Goal: Find specific page/section: Find specific page/section

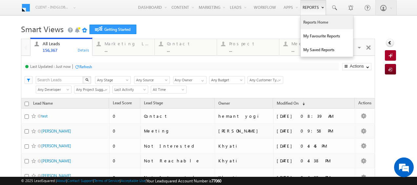
click at [308, 24] on link "Reports Home" at bounding box center [326, 22] width 52 height 14
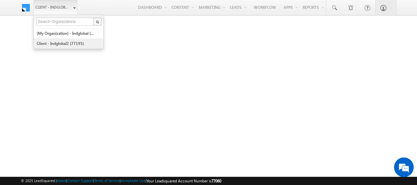
click at [71, 40] on link "Client - indglobal2 (77195)" at bounding box center [66, 43] width 60 height 10
